Goal: Task Accomplishment & Management: Complete application form

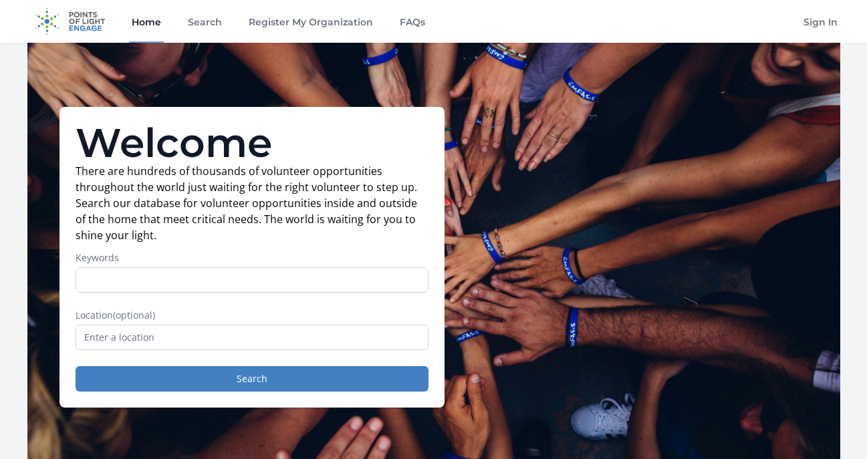
click at [192, 280] on input "Keywords" at bounding box center [252, 279] width 353 height 25
click at [200, 277] on input "Keywords" at bounding box center [252, 279] width 353 height 25
type input "social media"
click at [218, 337] on input "text" at bounding box center [252, 337] width 353 height 25
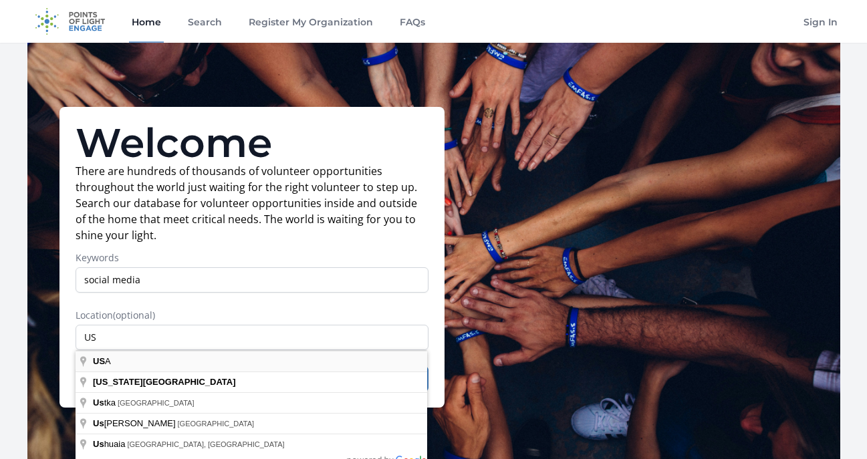
type input "USA"
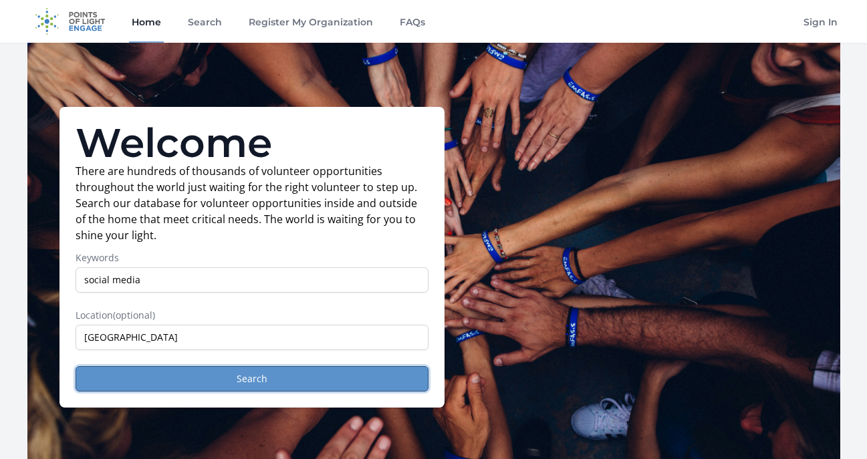
click at [180, 376] on button "Search" at bounding box center [252, 378] width 353 height 25
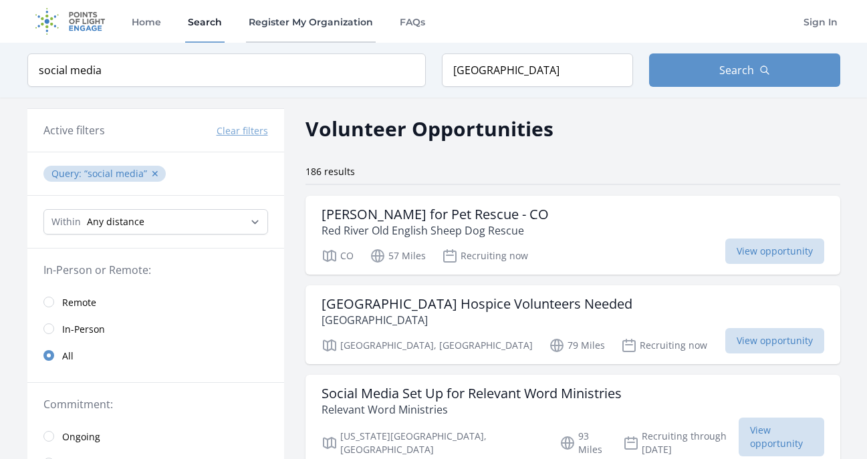
click at [289, 29] on link "Register My Organization" at bounding box center [311, 21] width 130 height 43
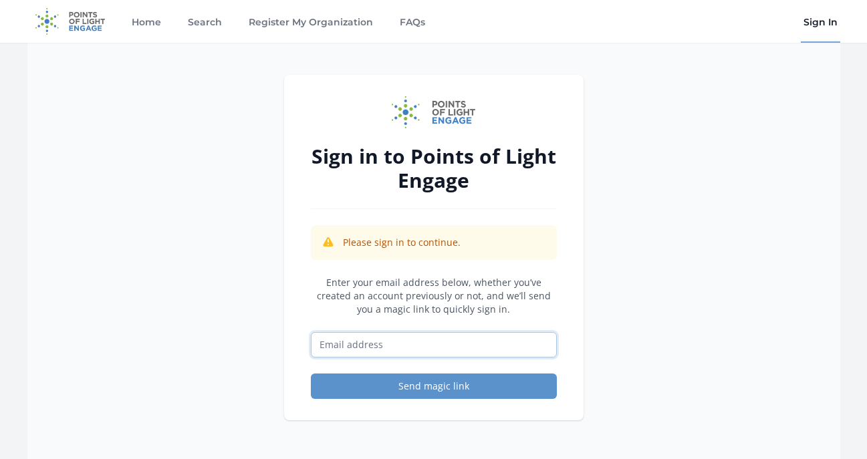
click at [380, 349] on input "Email address" at bounding box center [434, 344] width 246 height 25
paste input "[EMAIL_ADDRESS][DOMAIN_NAME]"
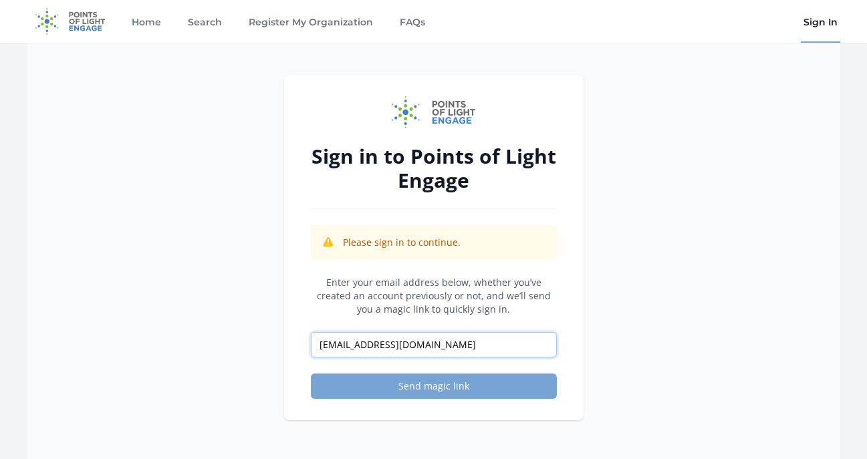
type input "truthhackerslive@gmail.com"
click at [494, 394] on button "Send magic link" at bounding box center [434, 386] width 246 height 25
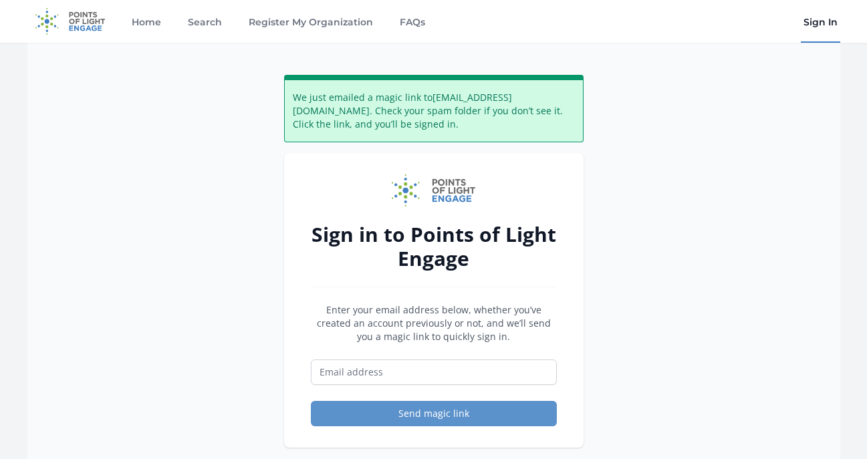
click at [808, 18] on link "Sign In" at bounding box center [820, 21] width 39 height 43
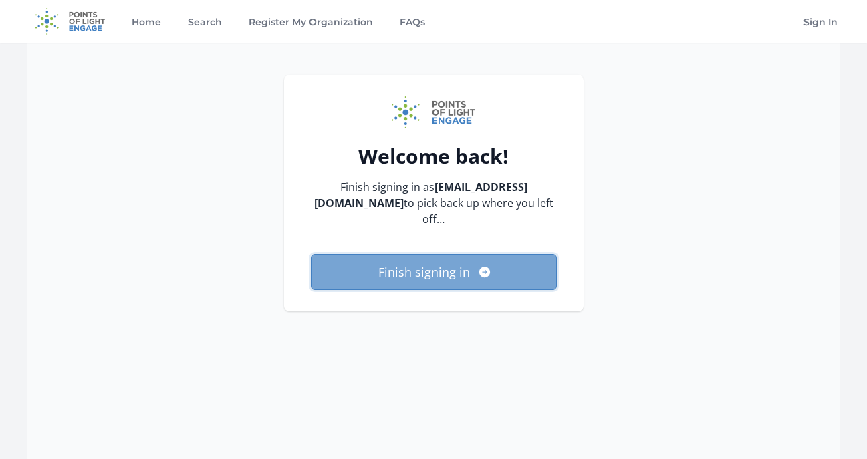
click at [449, 276] on button "Finish signing in" at bounding box center [434, 272] width 246 height 36
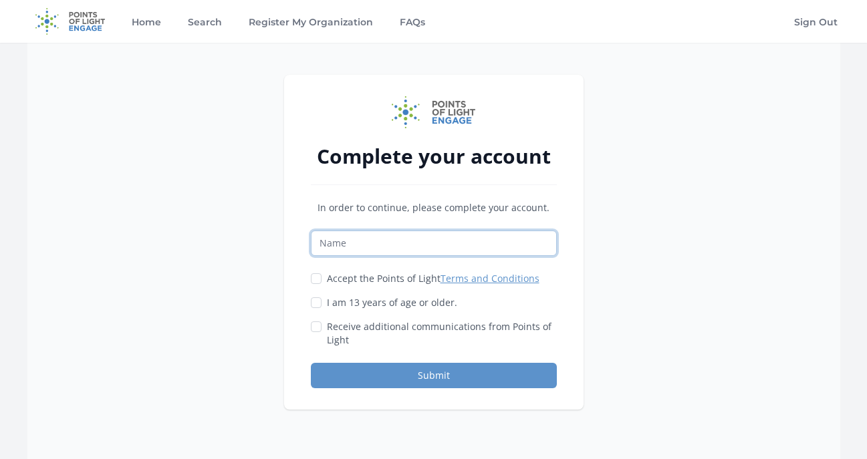
click at [421, 246] on input "Name" at bounding box center [434, 243] width 246 height 25
type input "K"
drag, startPoint x: 448, startPoint y: 243, endPoint x: 255, endPoint y: 236, distance: 193.3
click at [255, 236] on div "Complete your account In order to continue, please complete your account. Kim M…" at bounding box center [433, 272] width 813 height 459
type input "Kim MacQuarrie"
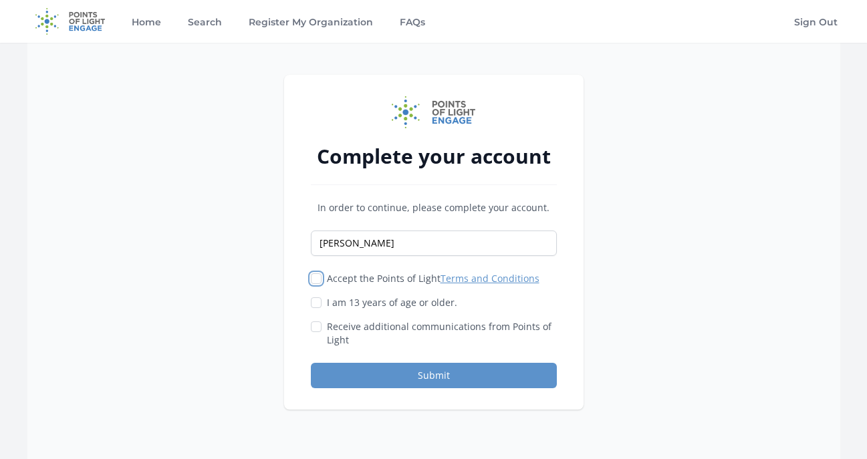
click at [317, 280] on input "Accept the Points of Light Terms and Conditions" at bounding box center [316, 278] width 11 height 11
checkbox input "true"
click at [317, 299] on input "I am 13 years of age or older." at bounding box center [316, 302] width 11 height 11
checkbox input "true"
click at [356, 378] on button "Submit" at bounding box center [434, 375] width 246 height 25
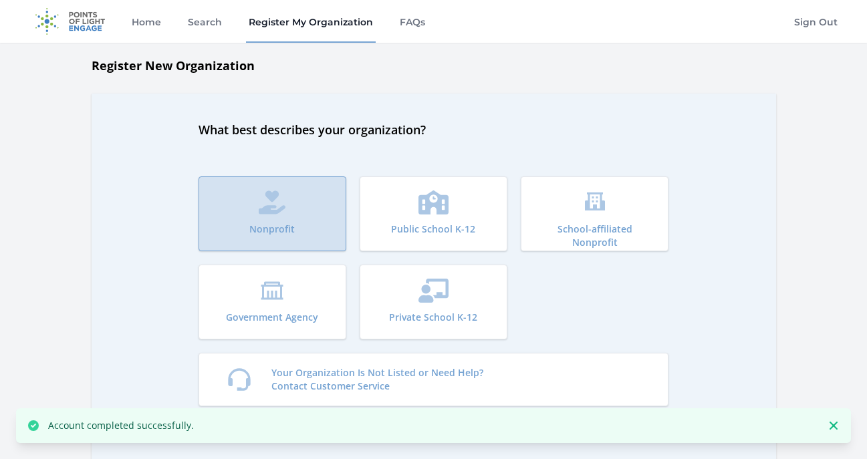
click at [279, 223] on p "Nonprofit" at bounding box center [271, 229] width 45 height 13
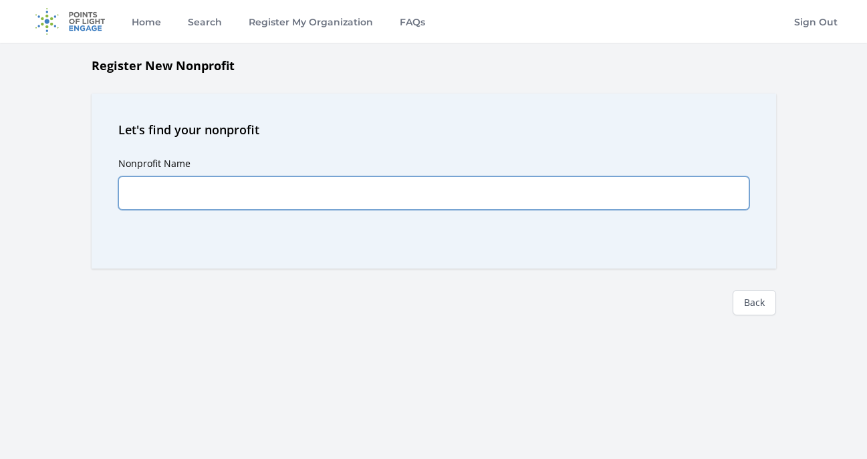
click at [249, 194] on input "Nonprofit Name" at bounding box center [433, 192] width 631 height 33
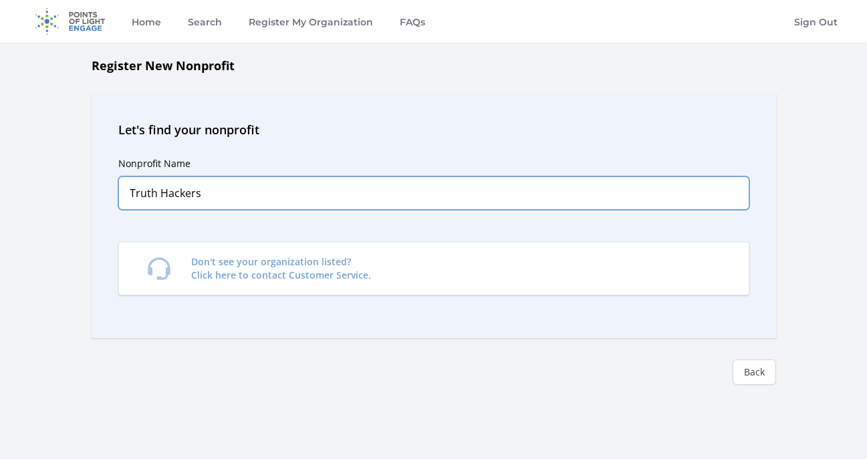
click at [329, 192] on input "Truth Hackers" at bounding box center [433, 192] width 631 height 33
type input "Truth Hackers"
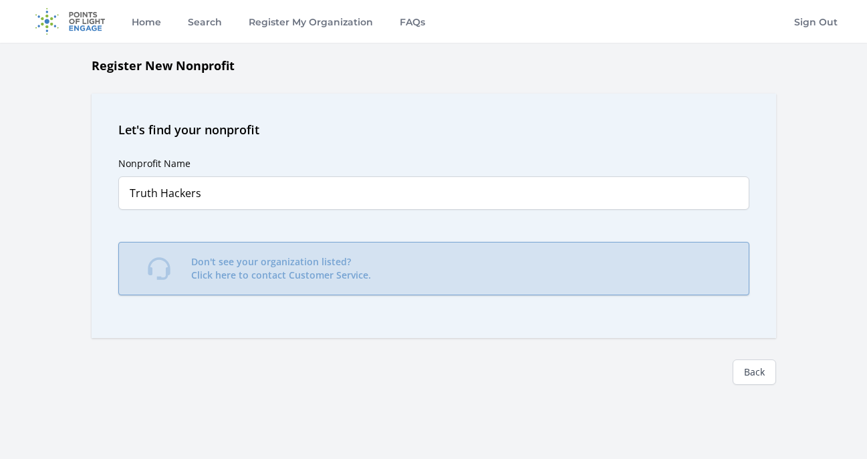
click at [326, 280] on p "Don't see your organization listed? Click here to contact Customer Service." at bounding box center [281, 268] width 180 height 27
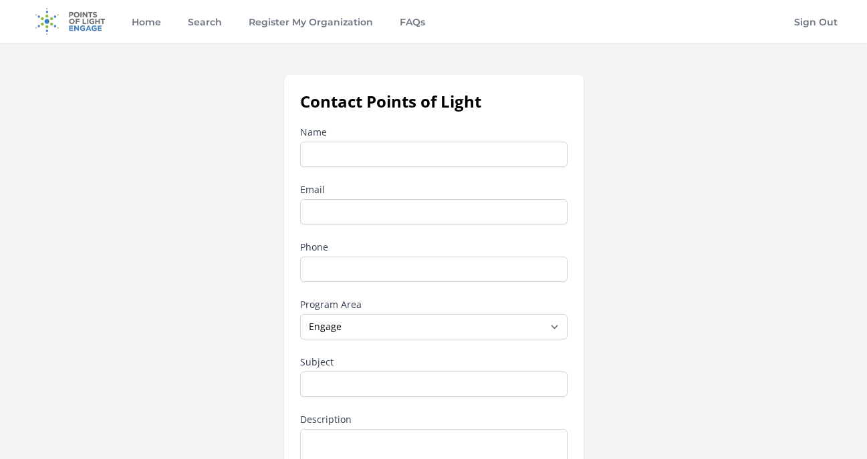
click at [345, 152] on input "Name" at bounding box center [433, 154] width 267 height 25
type input "Truth Hackers"
click at [365, 206] on input "Email" at bounding box center [433, 211] width 267 height 25
type input "[EMAIL_ADDRESS][DOMAIN_NAME]"
click at [352, 262] on input "Phone" at bounding box center [433, 269] width 267 height 25
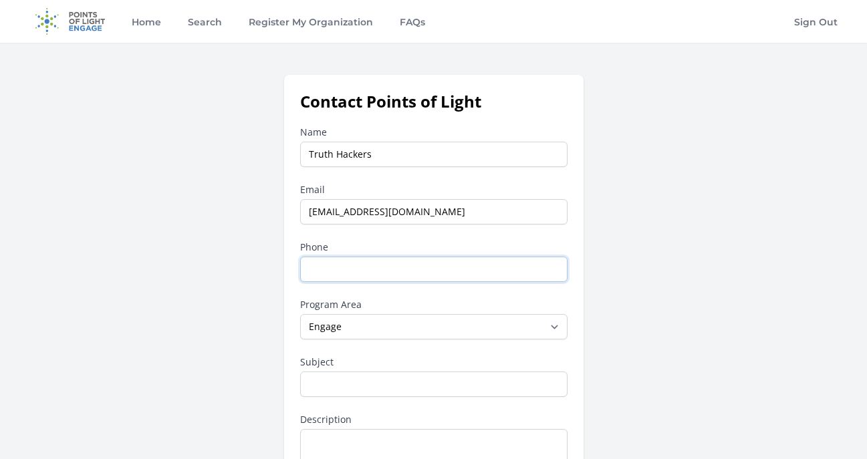
type input "7028638575"
click at [377, 323] on select "--None-- Daily Point of Light Award Disney Family Volunteer Rewards Global Netw…" at bounding box center [433, 326] width 267 height 25
click at [300, 314] on select "--None-- Daily Point of Light Award Disney Family Volunteer Rewards Global Netw…" at bounding box center [433, 326] width 267 height 25
click at [214, 322] on div "Contact Points of Light Name Truth Hackers Email [EMAIL_ADDRESS][DOMAIN_NAME] P…" at bounding box center [433, 349] width 813 height 548
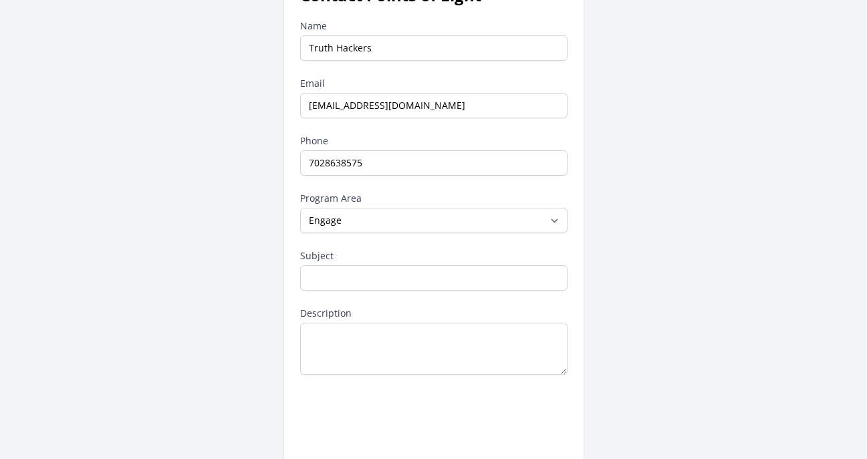
scroll to position [124, 0]
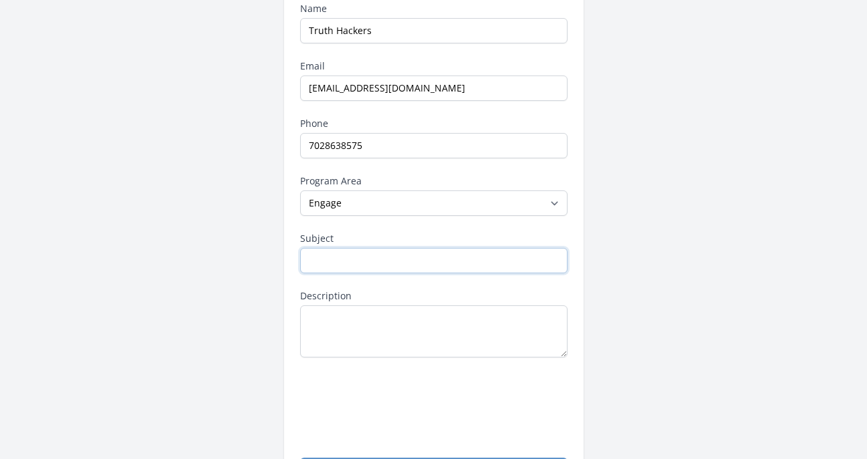
click at [380, 254] on input "Subject" at bounding box center [433, 260] width 267 height 25
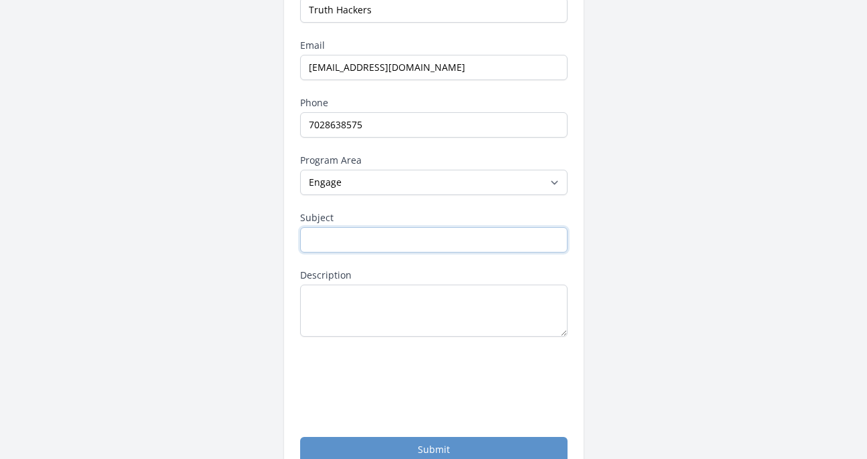
scroll to position [178, 0]
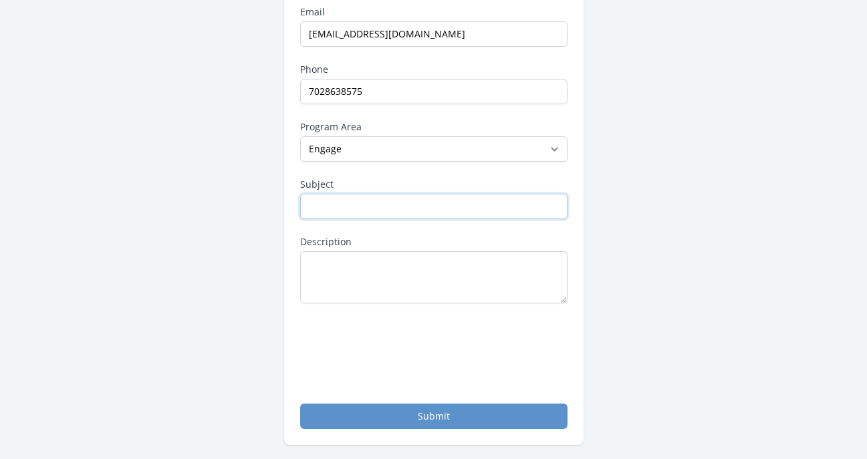
click at [335, 204] on input "Subject" at bounding box center [433, 206] width 267 height 25
click at [168, 159] on div "Contact Points of Light Name Truth Hackers Email truthhackerslive@gmail.com Pho…" at bounding box center [433, 171] width 813 height 548
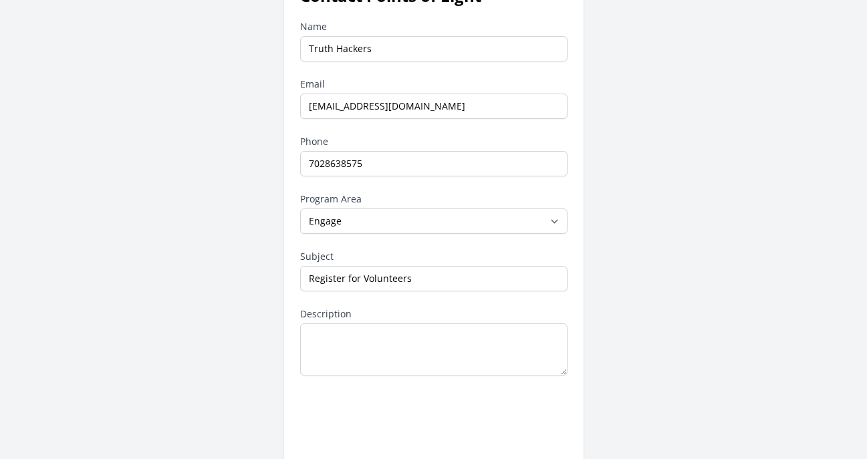
scroll to position [109, 0]
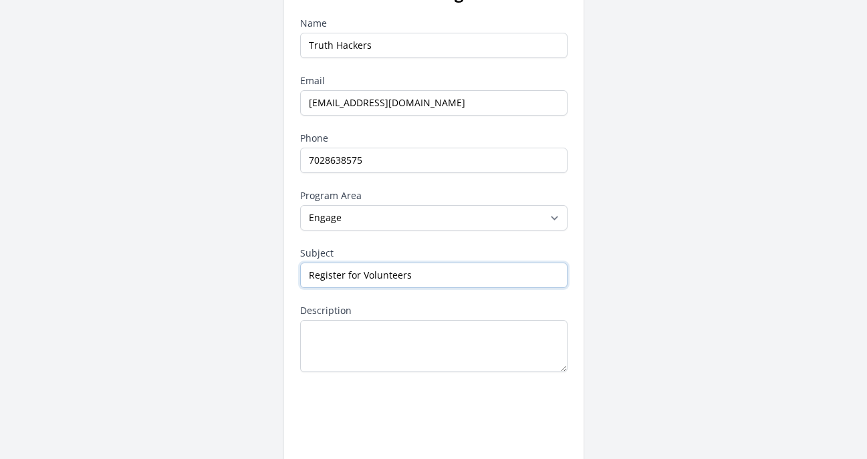
click at [361, 272] on input "Register for Volunteers" at bounding box center [433, 275] width 267 height 25
type input "Register for Possible Volunteers"
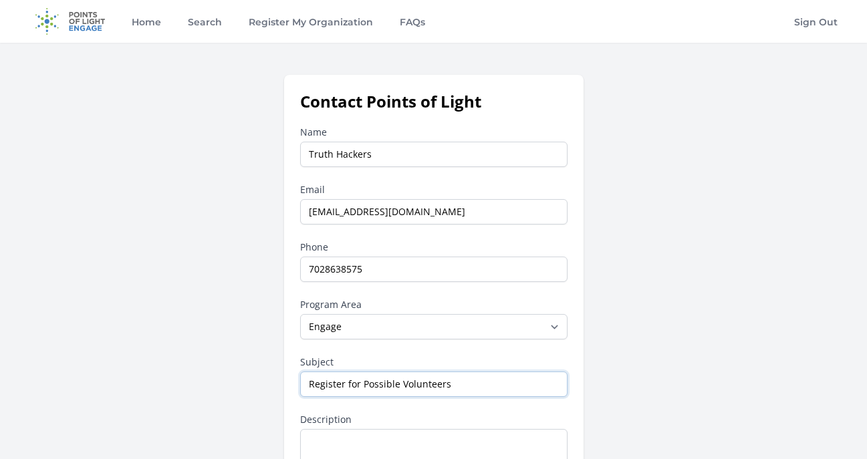
scroll to position [5, 0]
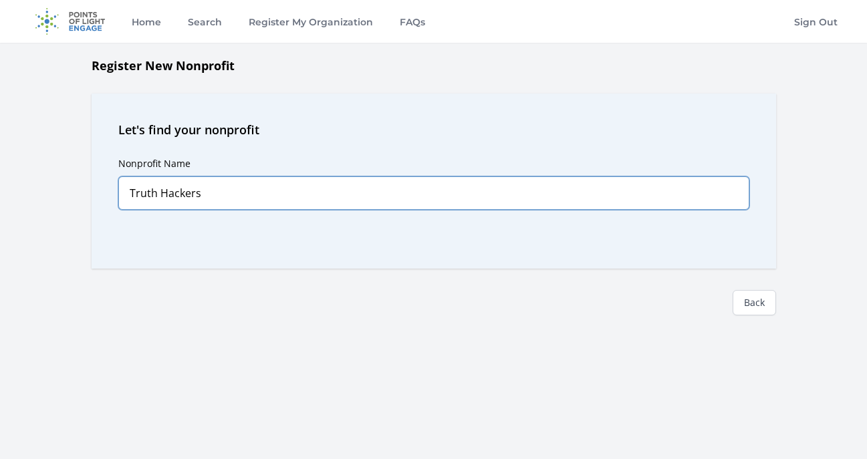
click at [289, 204] on input "Truth Hackers" at bounding box center [433, 192] width 631 height 33
click at [418, 184] on input "Truth Hackers" at bounding box center [433, 192] width 631 height 33
click at [280, 192] on input "Truth Hackers" at bounding box center [433, 192] width 631 height 33
type input "T"
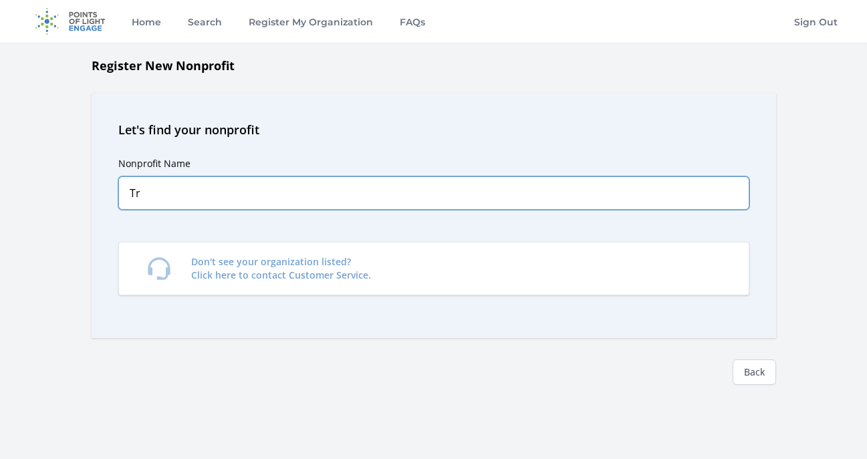
type input "T"
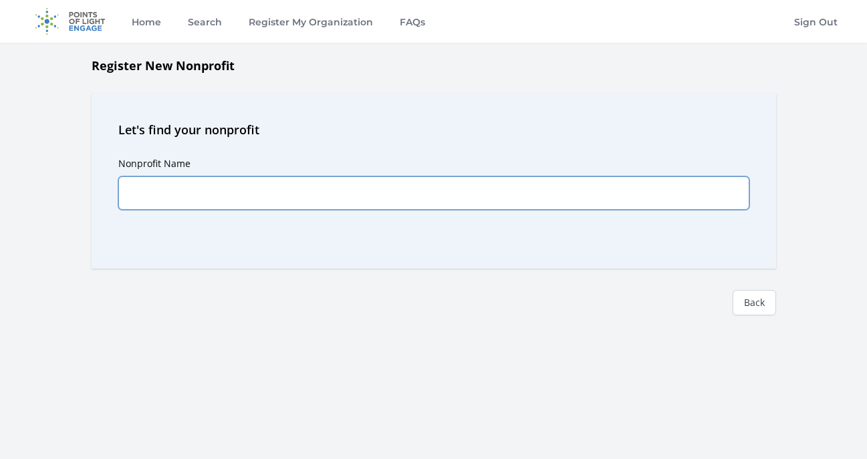
click at [327, 182] on input "Nonprofit Name" at bounding box center [433, 192] width 631 height 33
paste input "CENTER FOR DIGITAL LITERACY AND INFORMATION INTEGRITY"
type input "CENTER FOR DIGITAL LITERACY AND INFORMATION INTEGRITY"
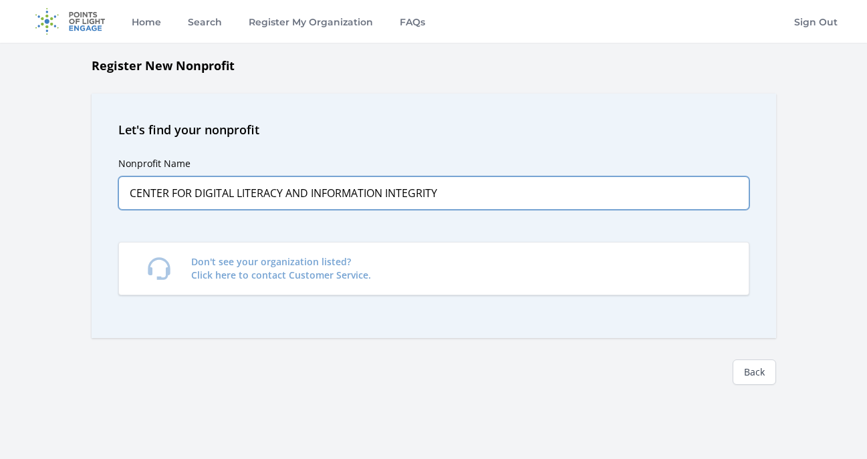
drag, startPoint x: 448, startPoint y: 197, endPoint x: 96, endPoint y: 163, distance: 353.8
click at [96, 163] on div "Let's find your nonprofit Nonprofit Name CENTER FOR DIGITAL LITERACY AND INFORM…" at bounding box center [434, 216] width 684 height 245
type input "Truth Hackers"
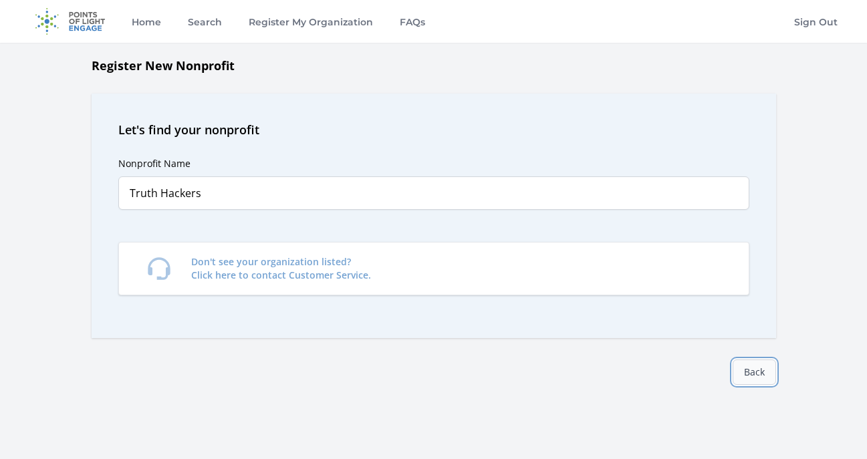
click at [768, 378] on link "Back" at bounding box center [753, 372] width 43 height 25
click at [768, 377] on link "Back" at bounding box center [753, 372] width 43 height 25
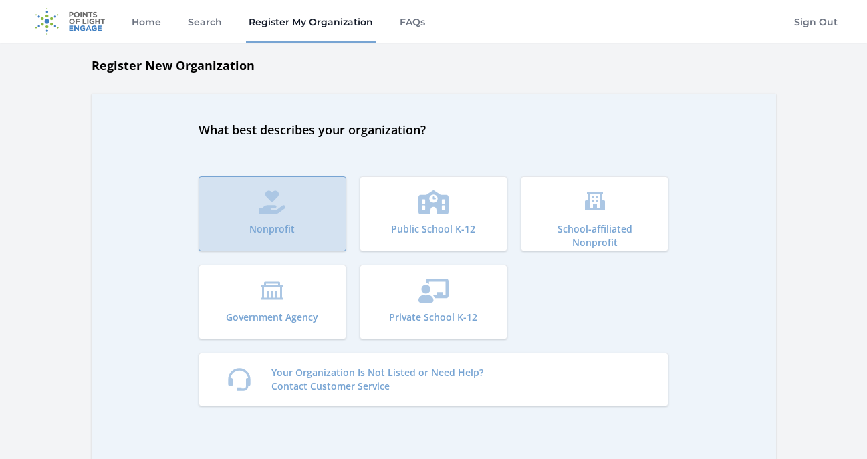
click at [311, 210] on button "Nonprofit" at bounding box center [272, 213] width 148 height 75
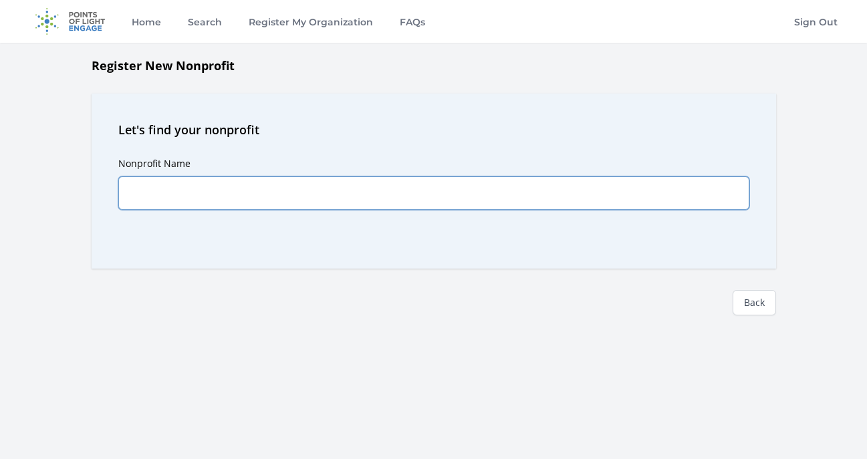
click at [279, 196] on input "Nonprofit Name" at bounding box center [433, 192] width 631 height 33
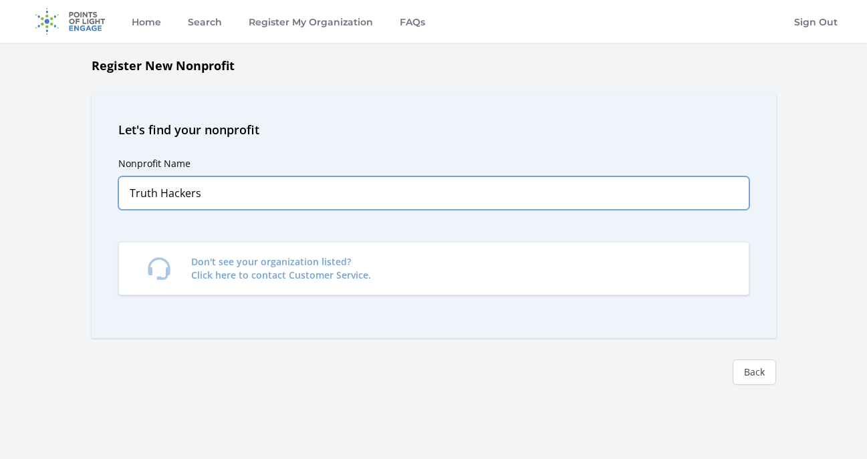
type input "Truth Hackers"
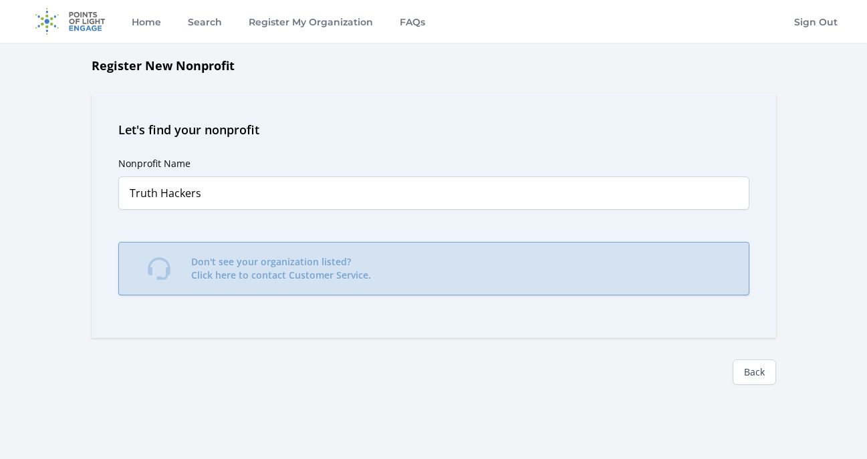
click at [329, 280] on p "Don't see your organization listed? Click here to contact Customer Service." at bounding box center [281, 268] width 180 height 27
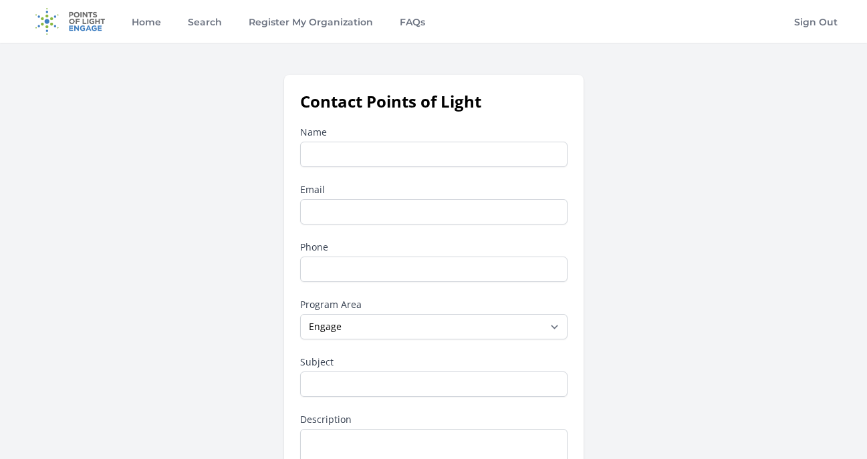
click at [342, 158] on input "Name" at bounding box center [433, 154] width 267 height 25
type input "Truth Hackers"
click at [361, 207] on input "Email" at bounding box center [433, 211] width 267 height 25
type input "truthhackerslive@gmail.com"
click at [372, 267] on input "Phone" at bounding box center [433, 269] width 267 height 25
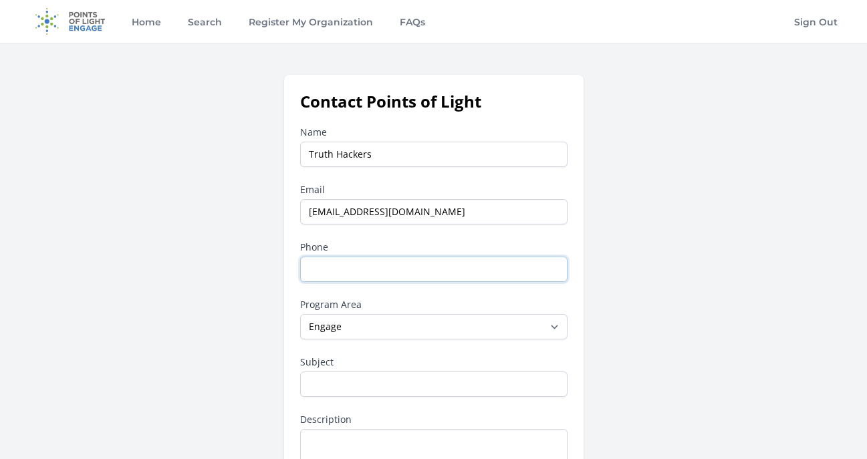
type input "7028638575"
click at [368, 384] on input "Subject" at bounding box center [433, 384] width 267 height 25
type input "Register Our Organization"
click at [227, 313] on div "Contact Points of Light Name Truth Hackers Email truthhackerslive@gmail.com Pho…" at bounding box center [433, 349] width 813 height 548
click at [379, 424] on label "Description" at bounding box center [433, 419] width 267 height 13
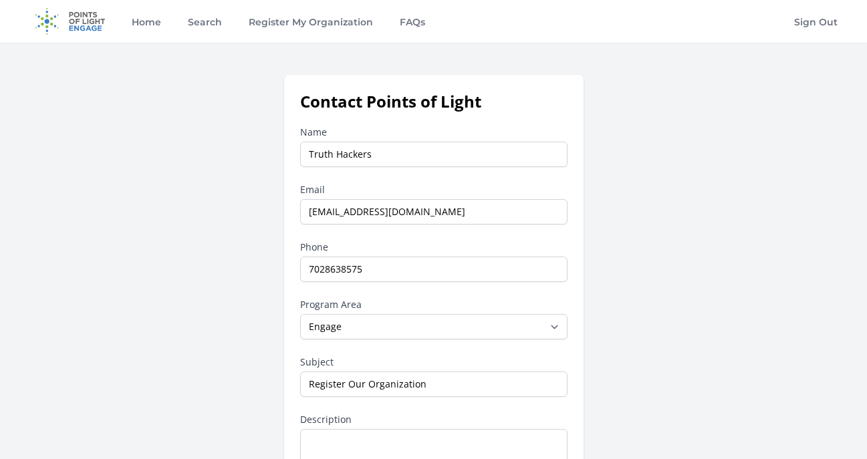
click at [379, 429] on textarea "Description" at bounding box center [433, 455] width 267 height 52
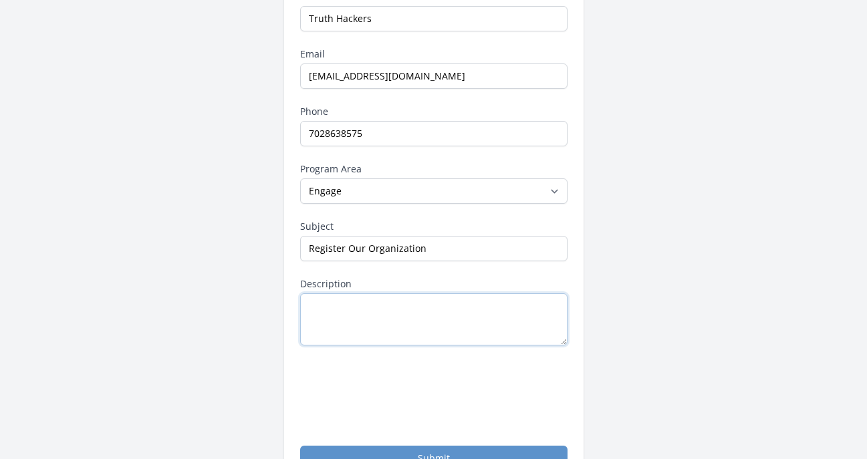
scroll to position [159, 0]
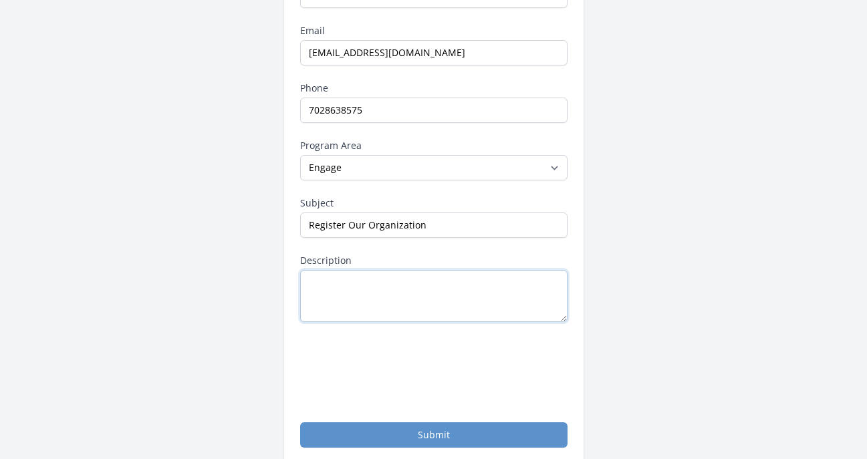
click at [360, 290] on textarea "Description" at bounding box center [433, 296] width 267 height 52
paste textarea "Dear Points of Light Team, I’m reaching out to register our organization, Truth…"
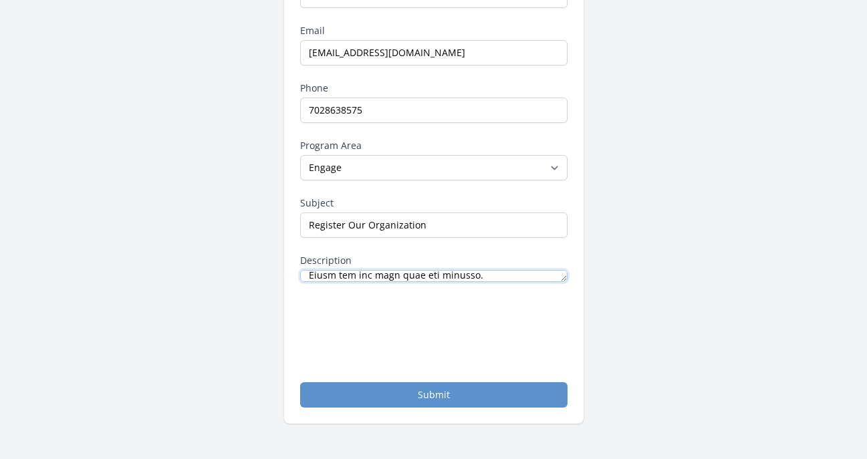
drag, startPoint x: 561, startPoint y: 311, endPoint x: 561, endPoint y: 242, distance: 69.5
click at [561, 242] on div "Name Truth Hackers Email truthhackerslive@gmail.com Phone 7028638575 Program Ar…" at bounding box center [433, 187] width 267 height 441
click at [562, 274] on textarea "Description" at bounding box center [433, 276] width 267 height 12
click at [515, 273] on textarea "Description" at bounding box center [433, 276] width 267 height 12
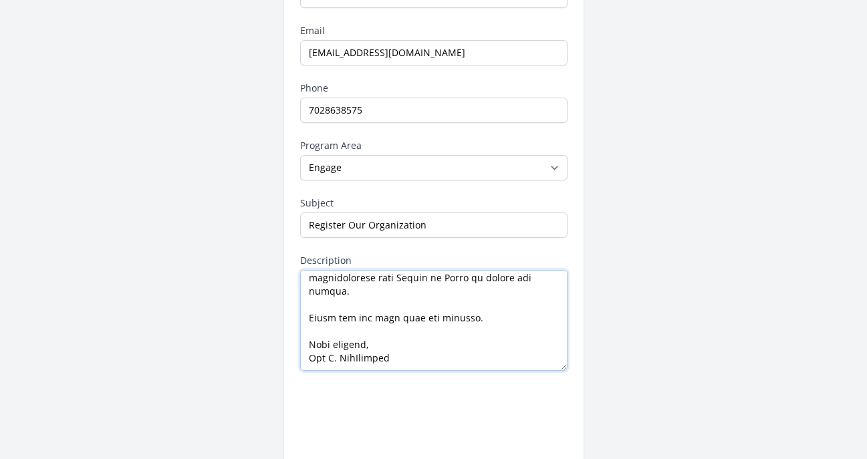
drag, startPoint x: 562, startPoint y: 281, endPoint x: 560, endPoint y: 365, distance: 83.6
click at [560, 369] on textarea "Description" at bounding box center [433, 320] width 267 height 101
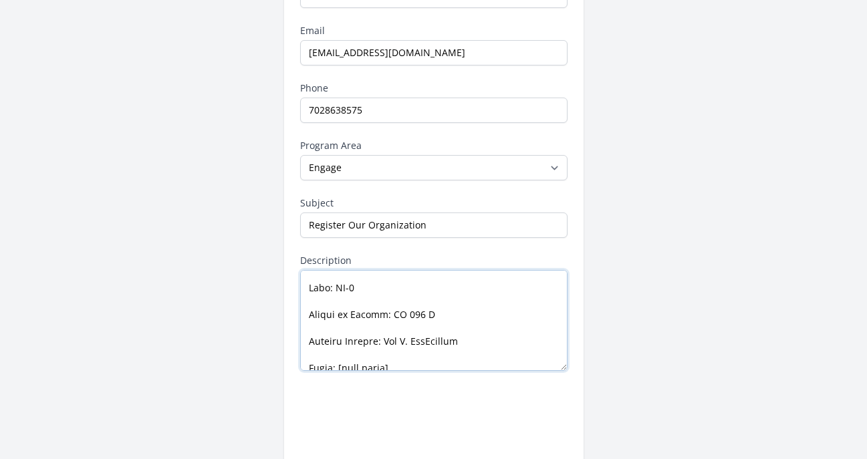
scroll to position [474, 0]
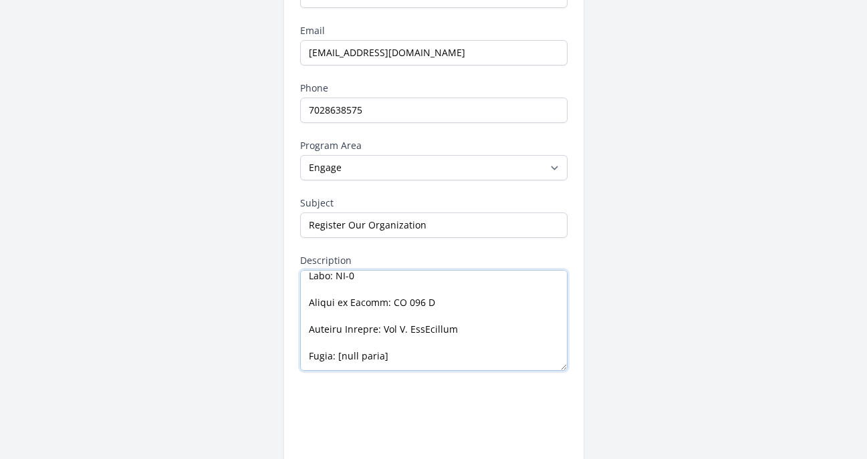
drag, startPoint x: 434, startPoint y: 307, endPoint x: 313, endPoint y: 278, distance: 124.5
click at [313, 278] on textarea "Description" at bounding box center [433, 320] width 267 height 101
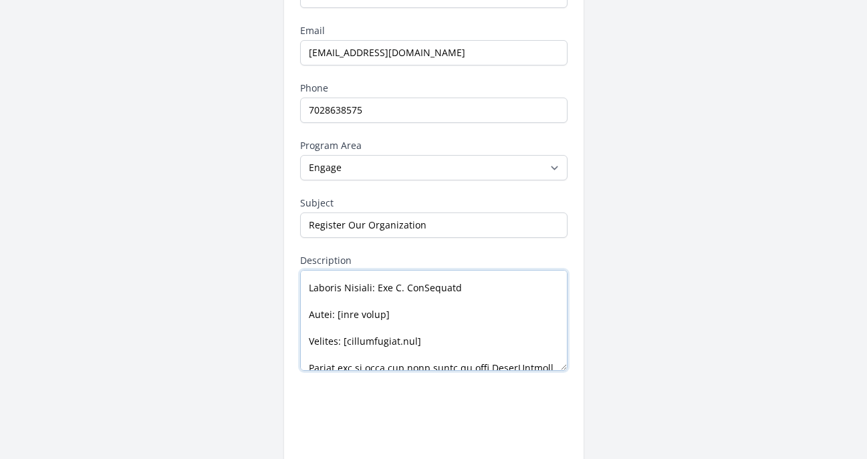
scroll to position [482, 0]
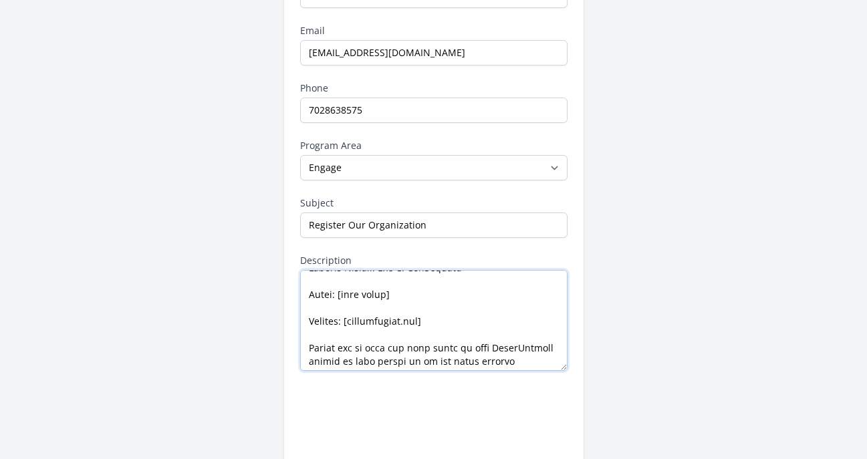
drag, startPoint x: 402, startPoint y: 299, endPoint x: 290, endPoint y: 299, distance: 111.6
click at [290, 299] on div "Contact Points of Light Name Truth Hackers Email truthhackerslive@gmail.com Pho…" at bounding box center [433, 214] width 299 height 597
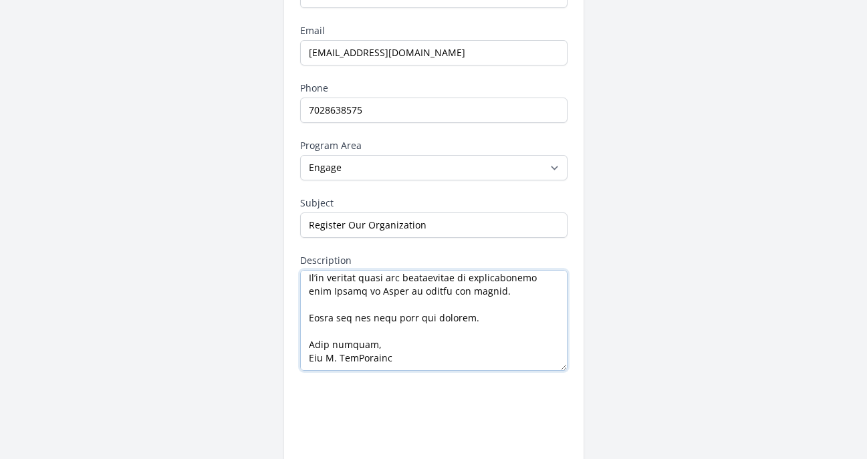
scroll to position [579, 0]
type textarea "Dear Points of Light Team, I’m reaching out to register our organization, Truth…"
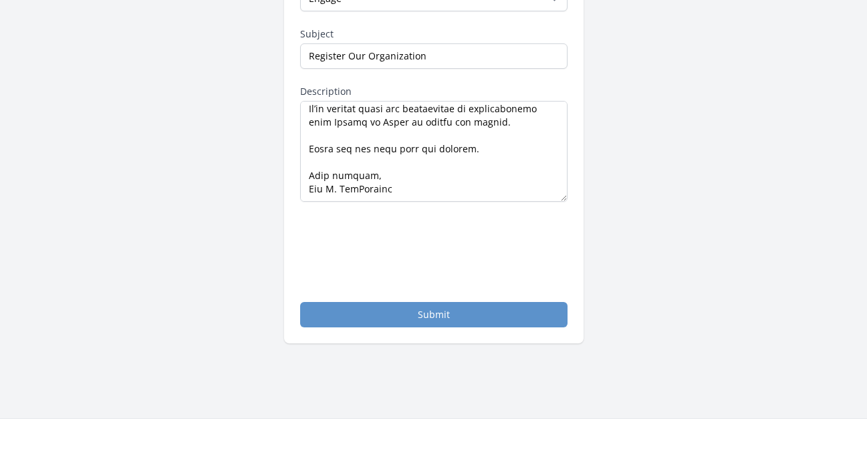
scroll to position [332, 0]
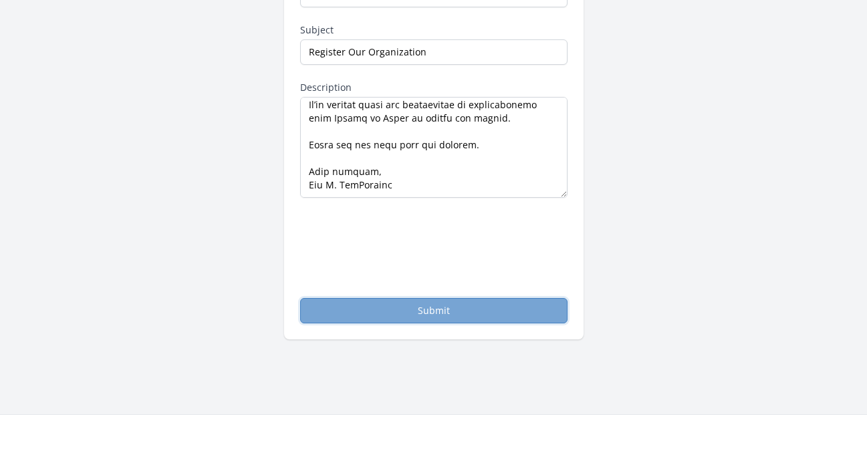
click at [486, 315] on button "Submit" at bounding box center [433, 310] width 267 height 25
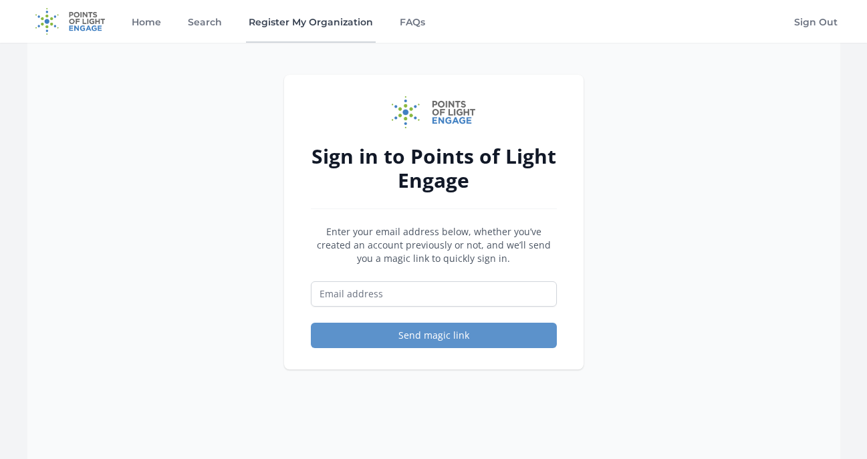
click at [246, 21] on link "Register My Organization" at bounding box center [311, 21] width 130 height 43
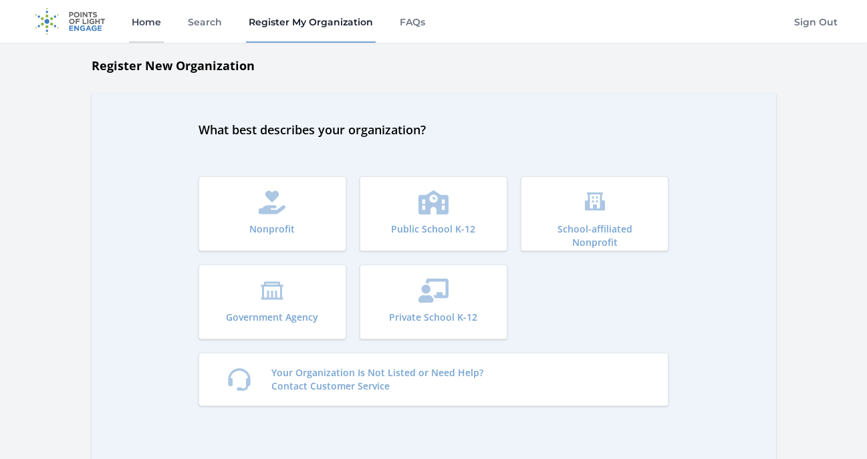
click at [149, 23] on link "Home" at bounding box center [146, 21] width 35 height 43
